Goal: Task Accomplishment & Management: Manage account settings

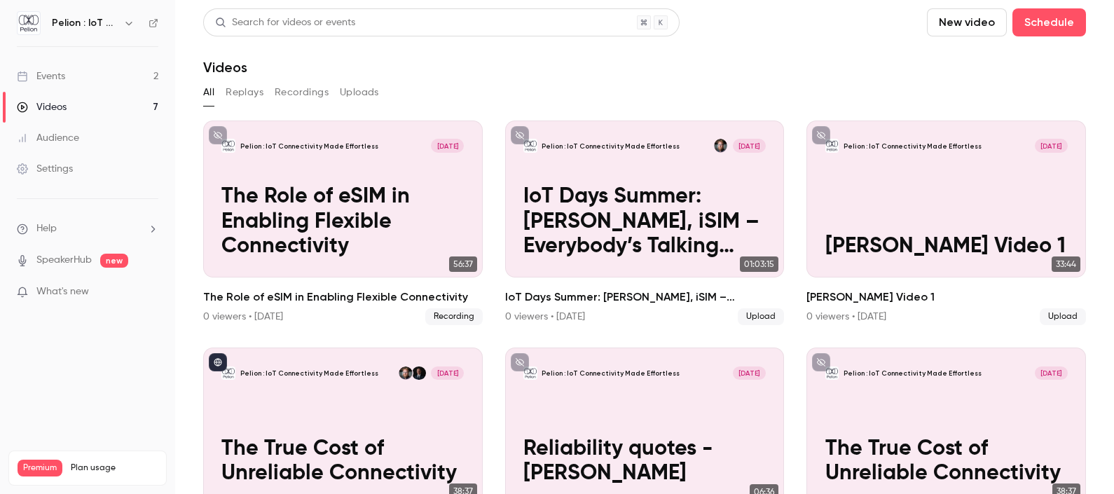
click at [91, 75] on link "Events 2" at bounding box center [87, 76] width 175 height 31
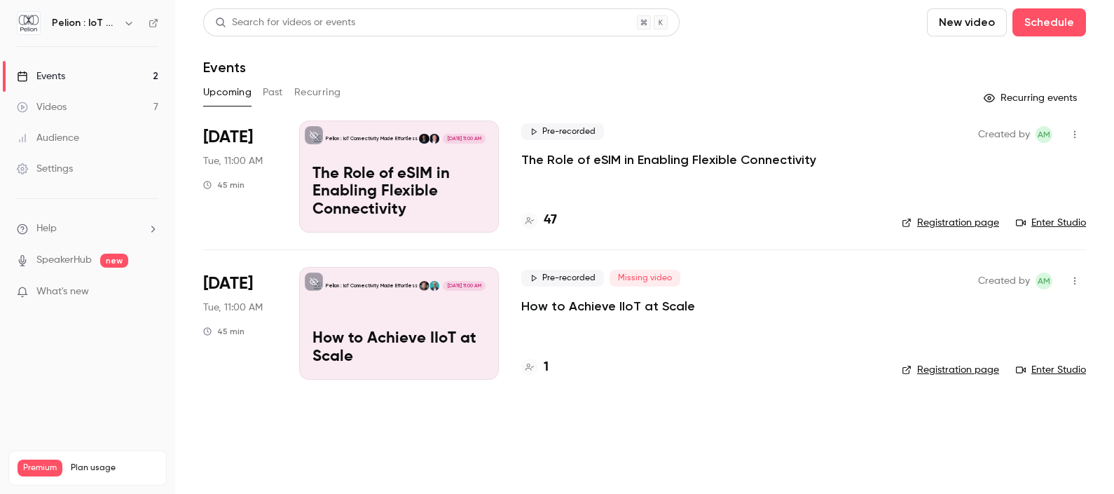
click at [339, 157] on div "Pelion : IoT Connectivity Made Effortless [DATE] 11:00 AM The Role of eSIM in E…" at bounding box center [399, 177] width 200 height 112
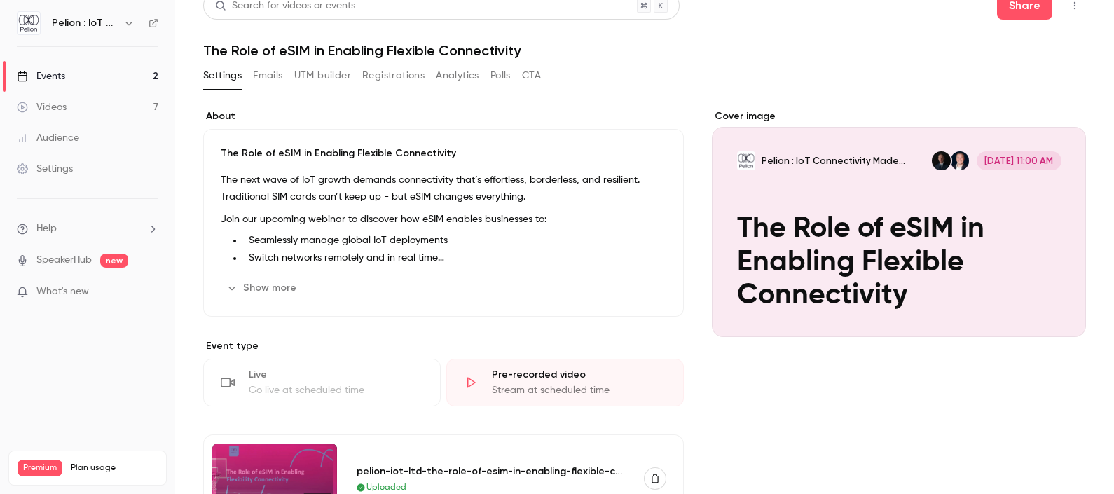
scroll to position [17, 0]
click at [399, 78] on button "Registrations" at bounding box center [393, 75] width 62 height 22
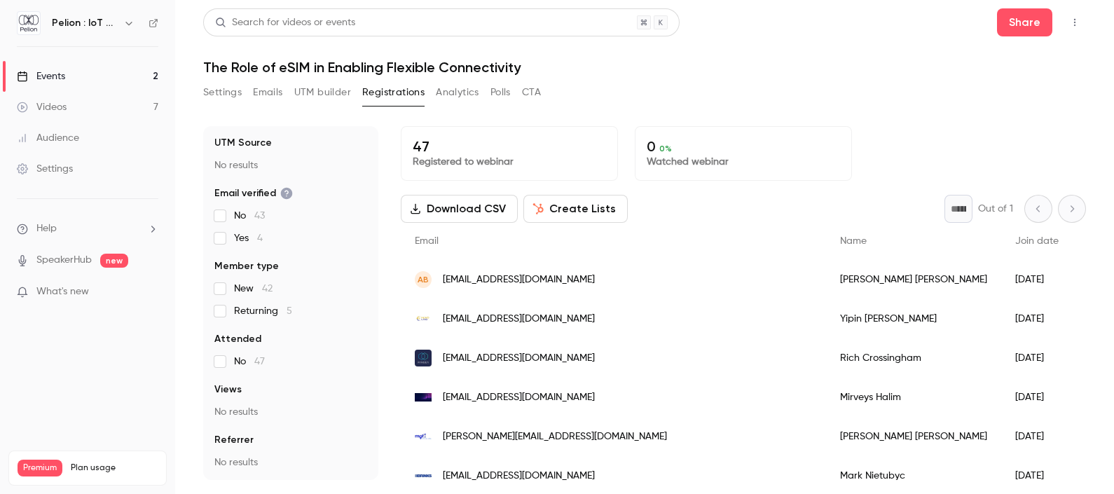
scroll to position [282, 0]
